Goal: Browse casually: Explore the website without a specific task or goal

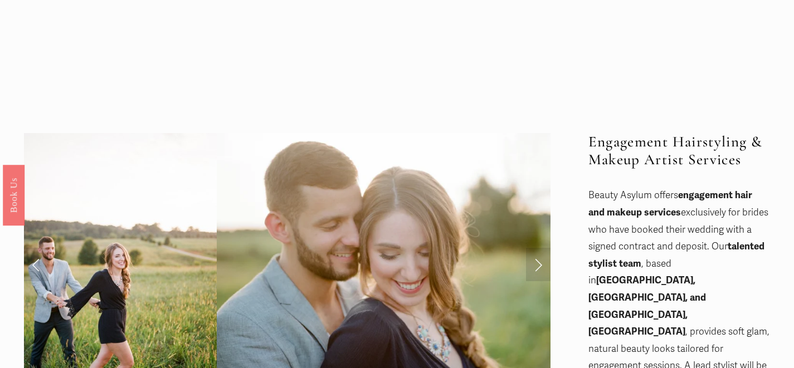
scroll to position [42, 0]
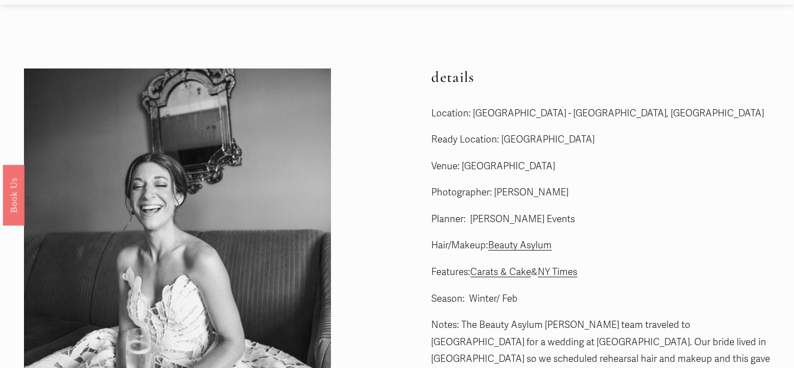
scroll to position [35, 0]
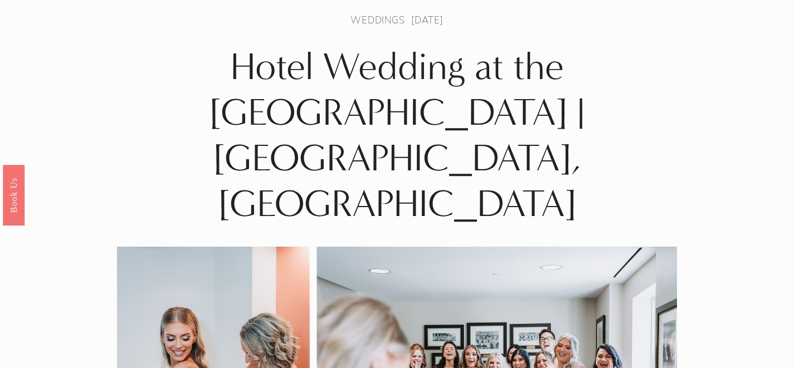
scroll to position [48, 0]
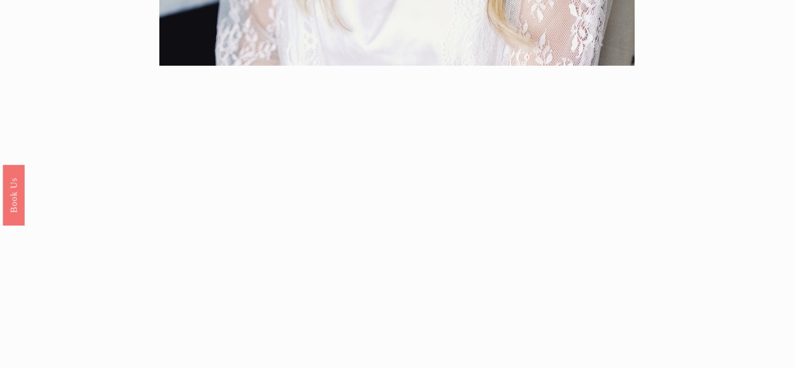
scroll to position [18, 0]
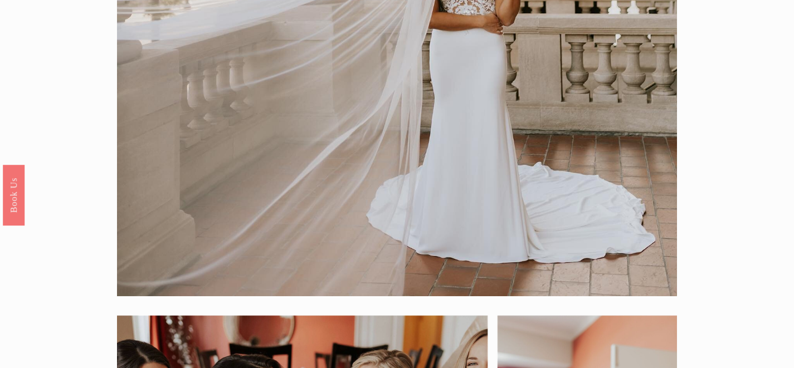
scroll to position [47, 0]
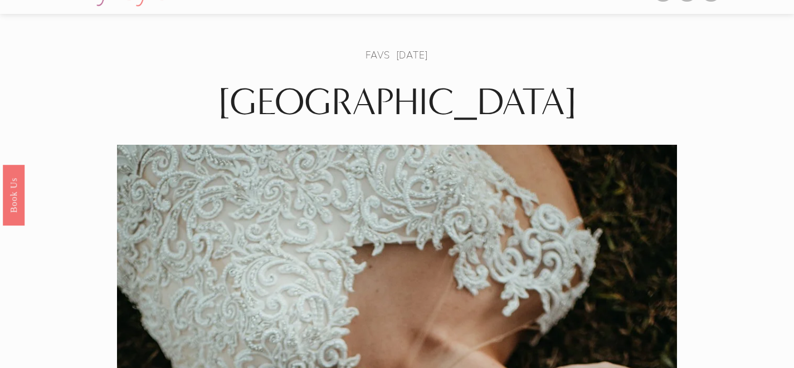
scroll to position [19, 0]
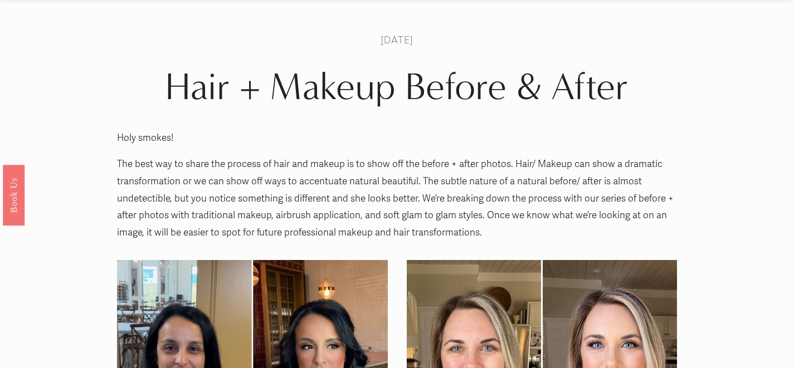
scroll to position [26, 0]
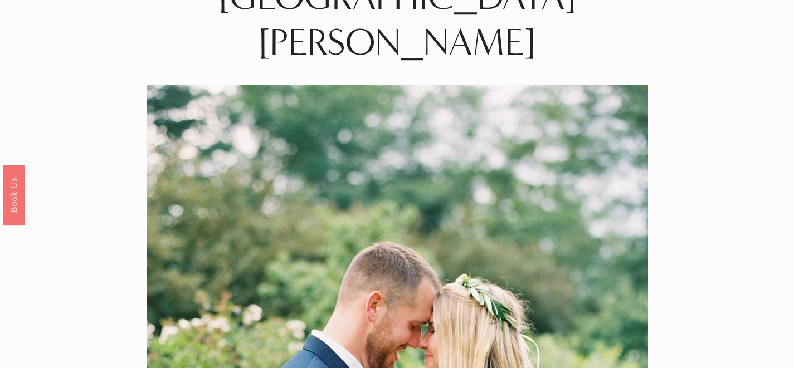
scroll to position [55, 0]
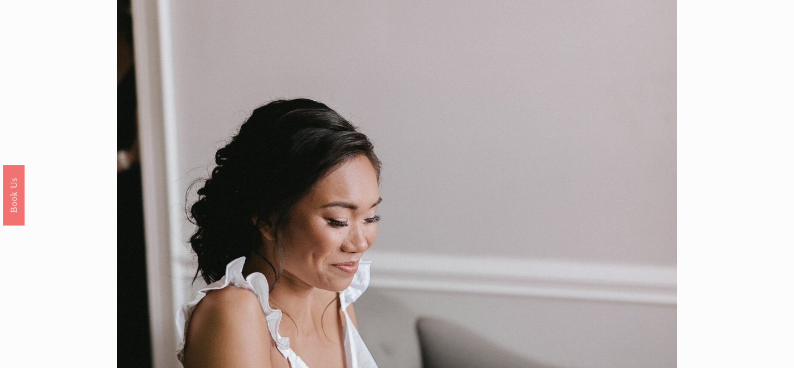
scroll to position [30, 0]
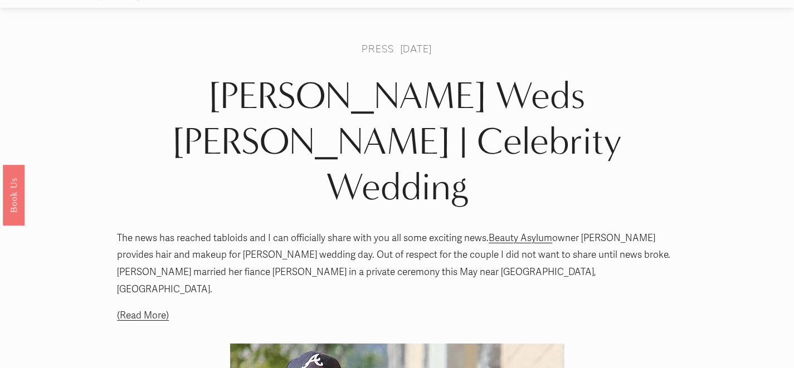
scroll to position [1, 0]
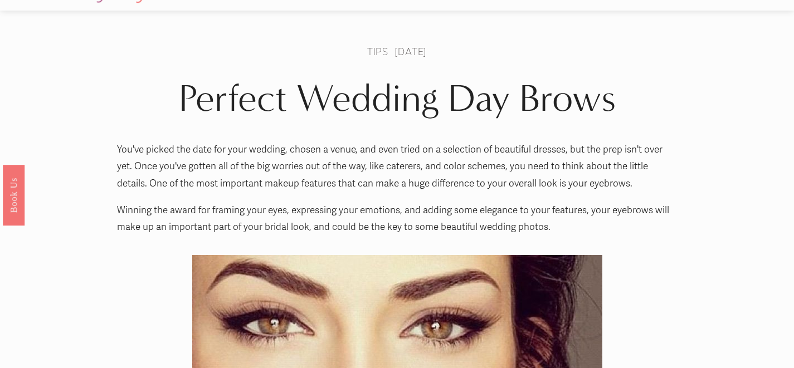
scroll to position [17, 0]
